Goal: Use online tool/utility: Use online tool/utility

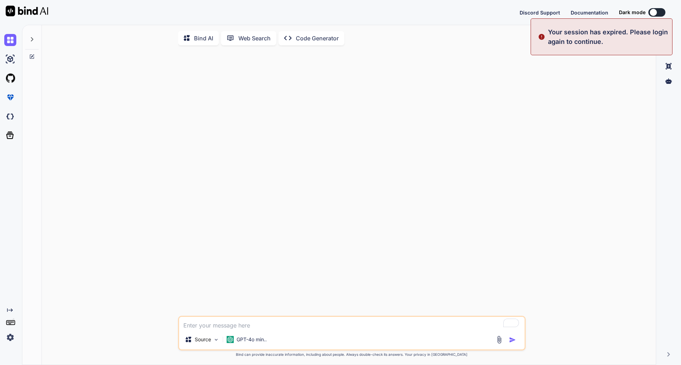
type textarea "x"
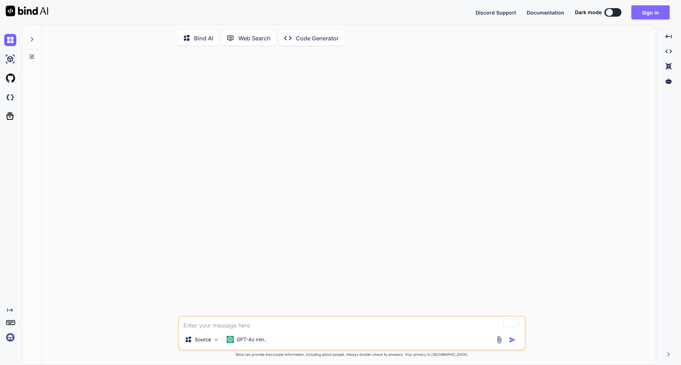
click at [648, 11] on button "Sign in" at bounding box center [650, 12] width 38 height 14
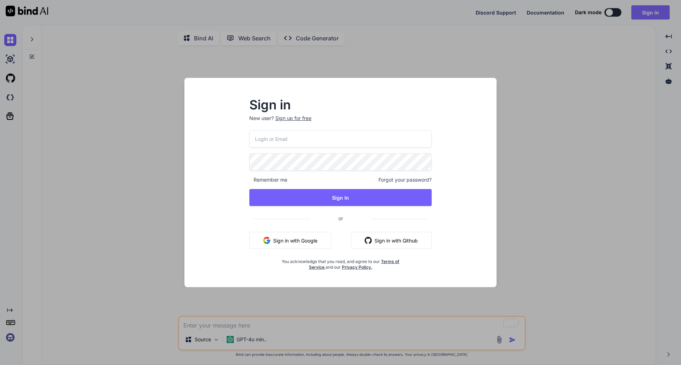
type input "[EMAIL_ADDRESS][DOMAIN_NAME]"
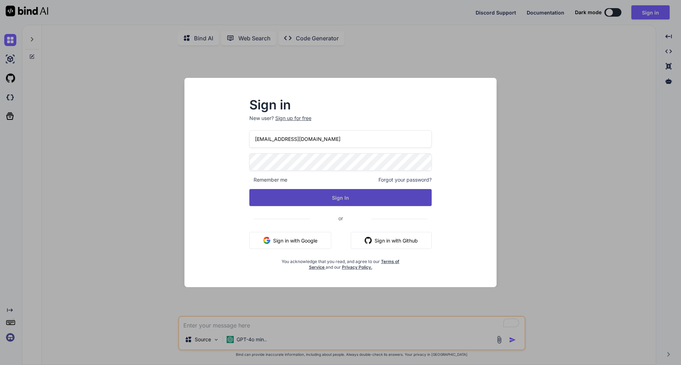
click at [325, 201] on button "Sign In" at bounding box center [340, 197] width 182 height 17
click at [333, 199] on button "Sign In" at bounding box center [340, 197] width 182 height 17
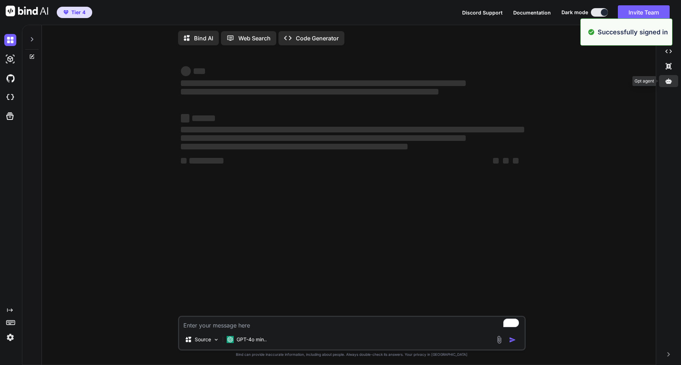
click at [666, 84] on icon at bounding box center [668, 81] width 6 height 6
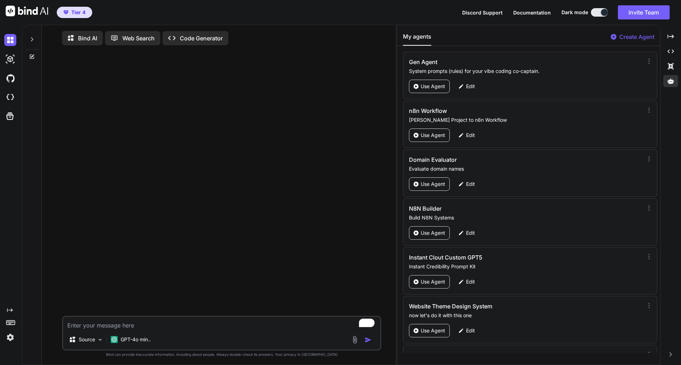
scroll to position [41, 0]
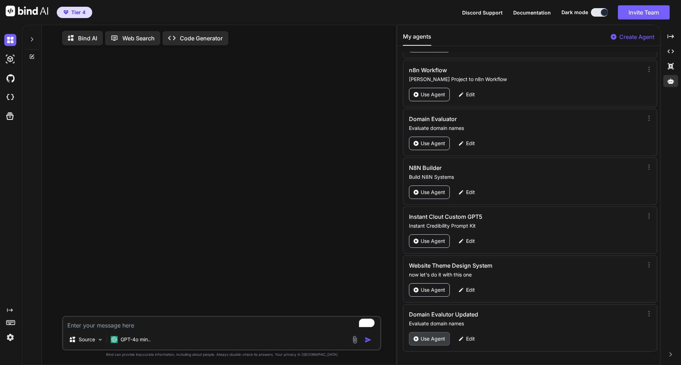
click at [431, 341] on p "Use Agent" at bounding box center [432, 339] width 24 height 7
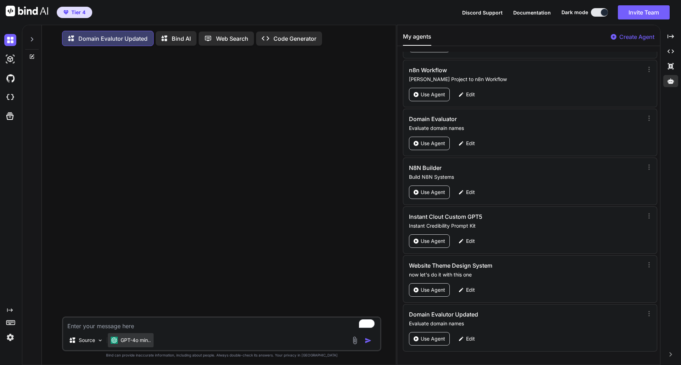
click at [132, 342] on p "GPT-4o min.." at bounding box center [136, 340] width 30 height 7
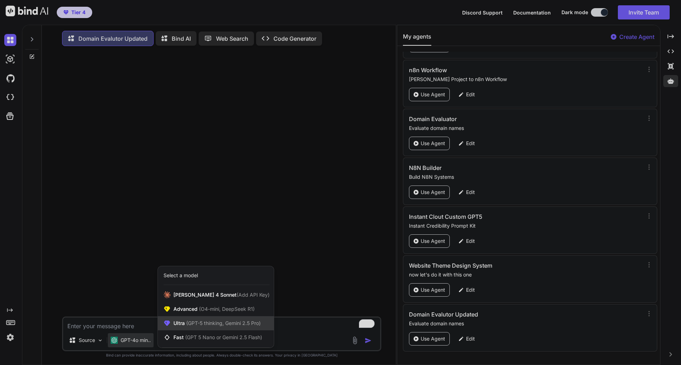
click at [207, 324] on span "(GPT-5 thinking, Gemini 2.5 Pro)" at bounding box center [223, 323] width 76 height 6
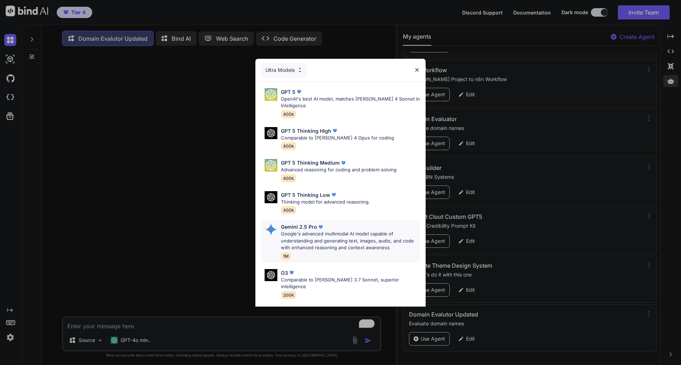
click at [353, 241] on p "Google's advanced multimodal AI model capable of understanding and generating t…" at bounding box center [350, 241] width 139 height 21
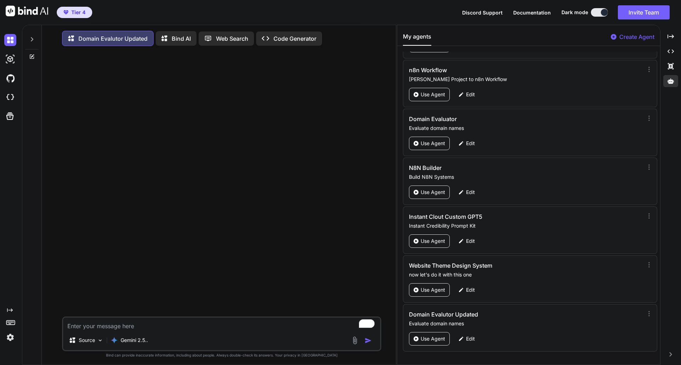
click at [133, 328] on textarea "To enrich screen reader interactions, please activate Accessibility in Grammarl…" at bounding box center [221, 324] width 317 height 13
paste textarea "[DOMAIN_NAME]"
type textarea "[DOMAIN_NAME]"
click at [366, 343] on img "button" at bounding box center [367, 340] width 7 height 7
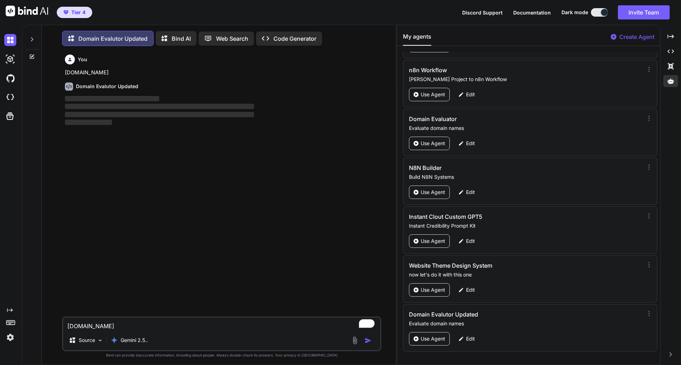
scroll to position [4, 0]
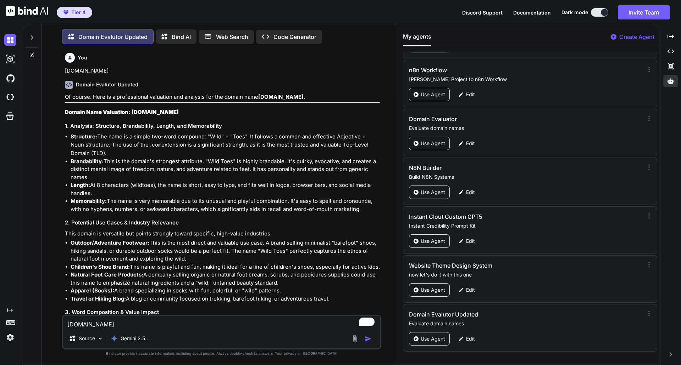
click at [281, 243] on li "Outdoor/Adventure Footwear: This is the most direct and valuable use case. A br…" at bounding box center [225, 251] width 309 height 24
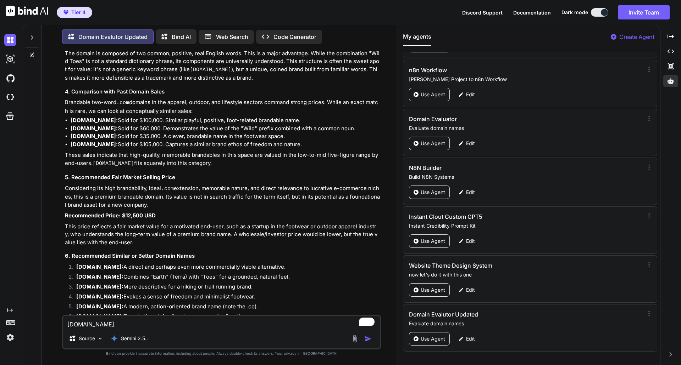
scroll to position [256, 0]
